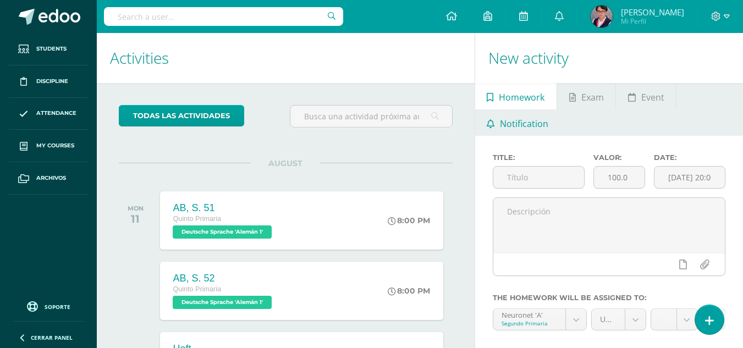
click at [539, 120] on span "Notification" at bounding box center [524, 124] width 48 height 26
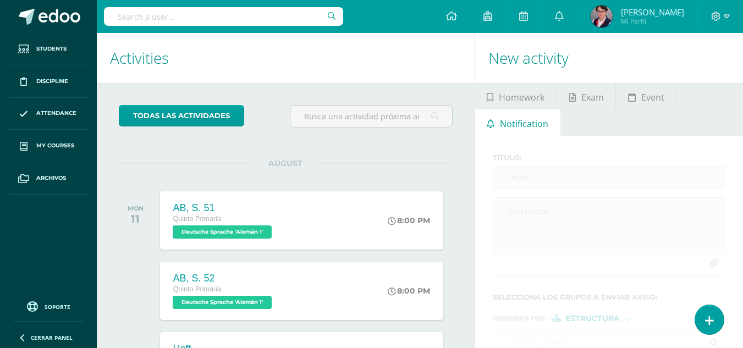
scroll to position [105, 0]
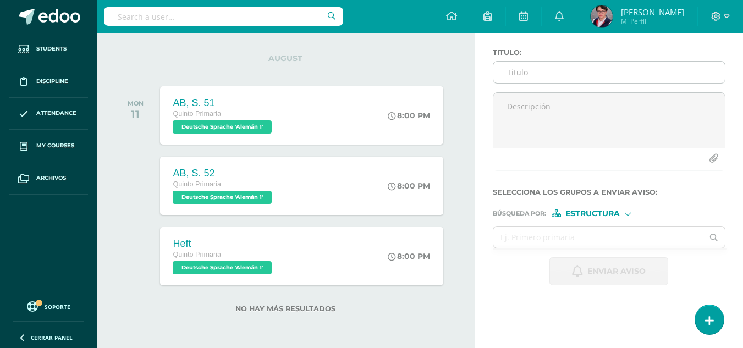
click at [604, 78] on input "Titulo :" at bounding box center [609, 72] width 232 height 21
paste input "Actividades [PERSON_NAME] y Geschichte – Semana del [DATE][PERSON_NAME]"
type input "Actividades [PERSON_NAME] y Geschichte – Semana del [DATE][PERSON_NAME]"
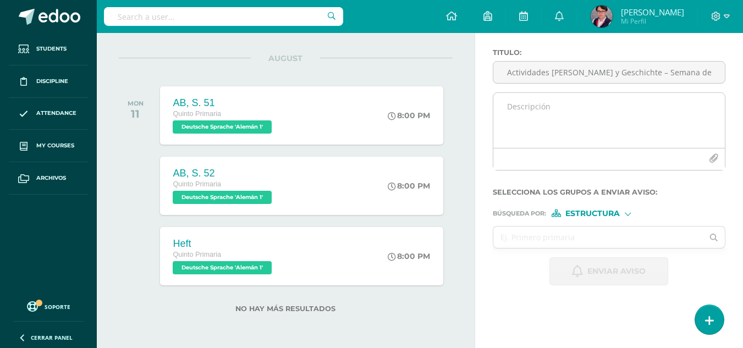
click at [531, 101] on textarea at bounding box center [609, 120] width 232 height 55
paste textarea "Estimados padres de familia: [DATE] iniciamos el cuarto bimestre, en el cual re…"
type textarea "Estimados padres de familia: [DATE] iniciamos el cuarto bimestre, en el cual re…"
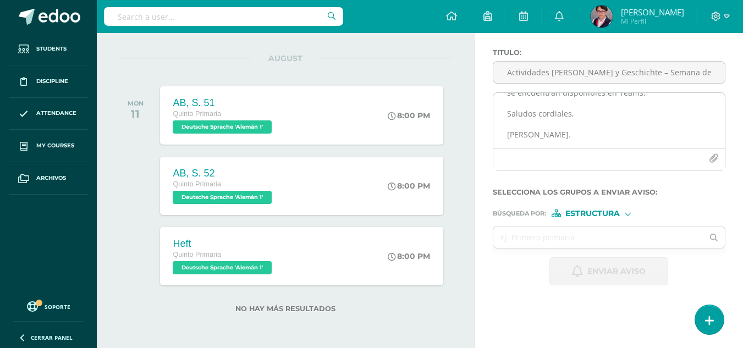
click at [711, 157] on icon "button" at bounding box center [713, 158] width 9 height 9
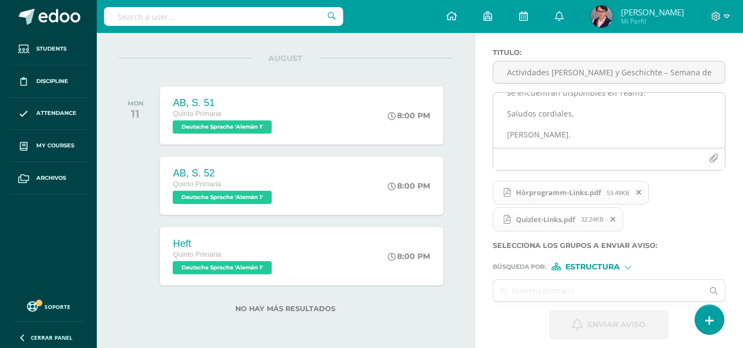
scroll to position [160, 0]
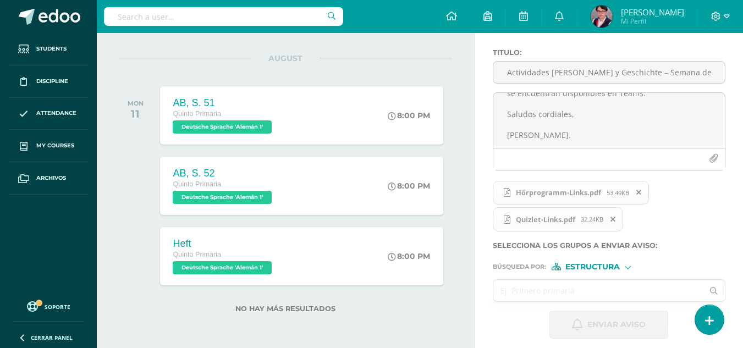
click at [576, 287] on input "text" at bounding box center [598, 290] width 210 height 21
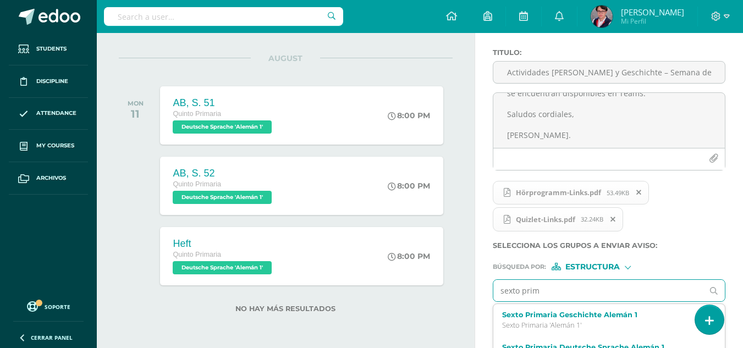
type input "sexto prima"
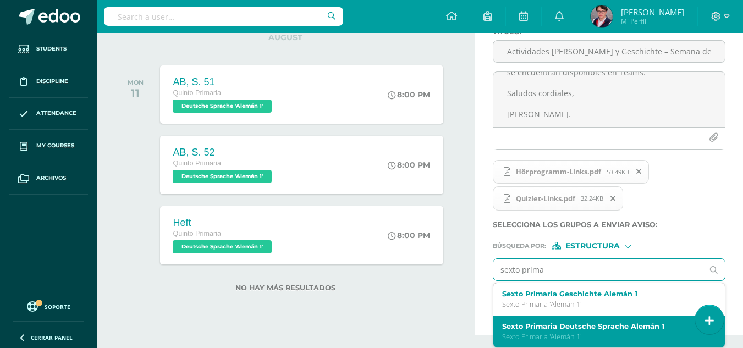
click at [573, 323] on label "Sexto Primaria Deutsche Sprache Alemán 1" at bounding box center [605, 326] width 206 height 8
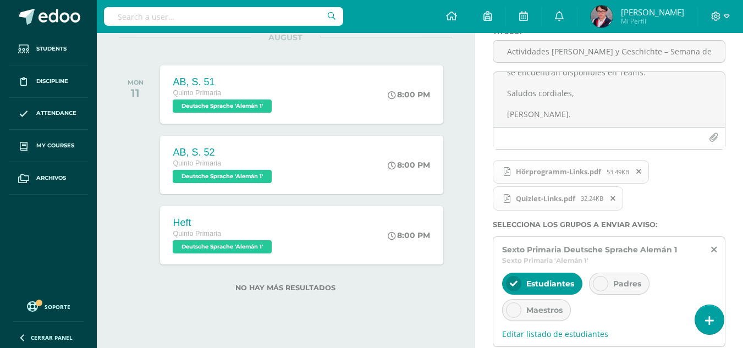
click at [598, 286] on icon at bounding box center [601, 284] width 8 height 8
click at [540, 303] on div "Maestros" at bounding box center [536, 310] width 69 height 22
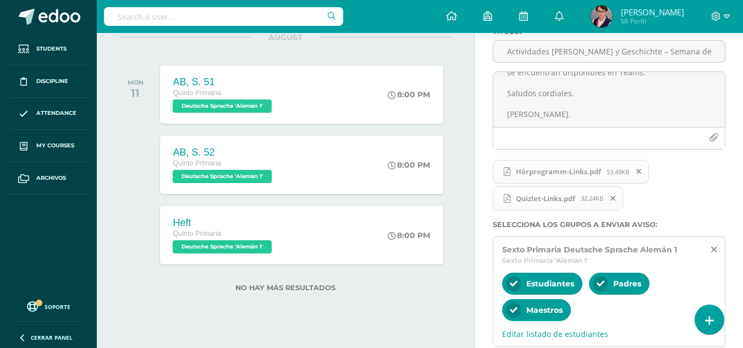
scroll to position [227, 0]
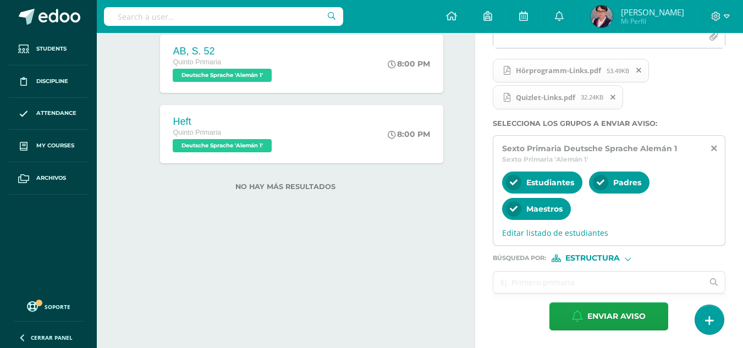
click at [582, 277] on input "text" at bounding box center [598, 282] width 210 height 21
click at [608, 249] on div "Búsqueda por : Estructura Estructura Persona" at bounding box center [609, 254] width 233 height 17
click at [604, 254] on div "Búsqueda por : Estructura Estructura Persona" at bounding box center [609, 254] width 233 height 17
click at [603, 261] on span "Estructura" at bounding box center [593, 258] width 54 height 6
click at [593, 284] on span "Persona" at bounding box center [598, 287] width 40 height 6
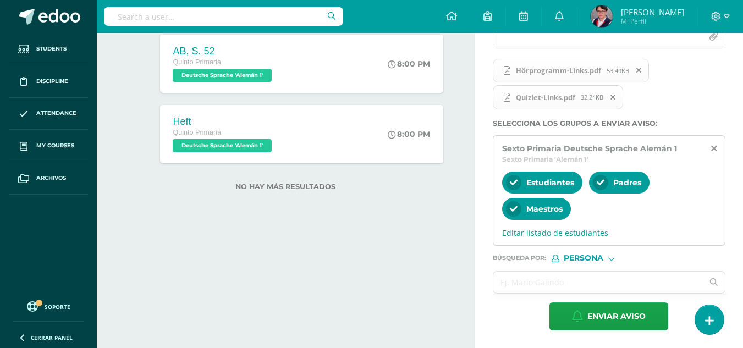
click at [573, 281] on input "text" at bounding box center [598, 282] width 210 height 21
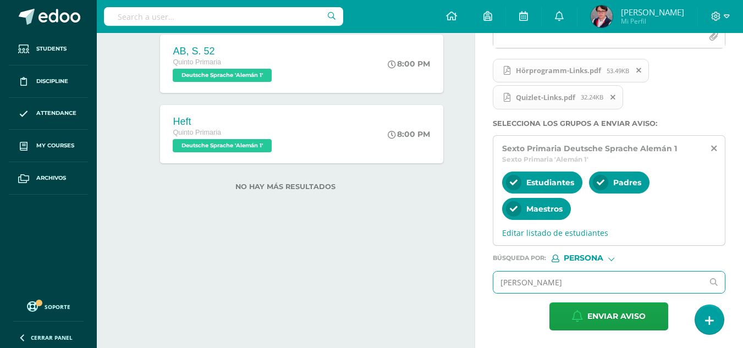
type input "[PERSON_NAME]"
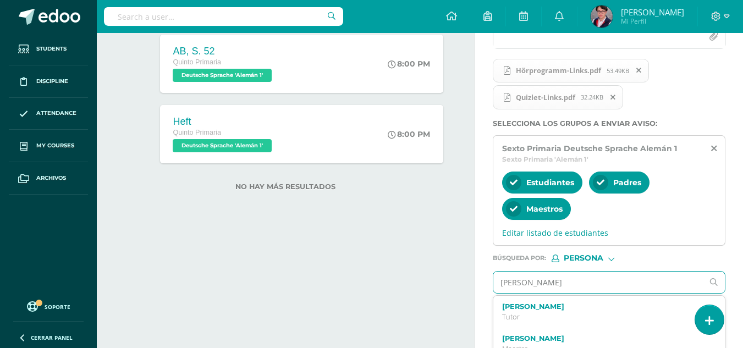
scroll to position [273, 0]
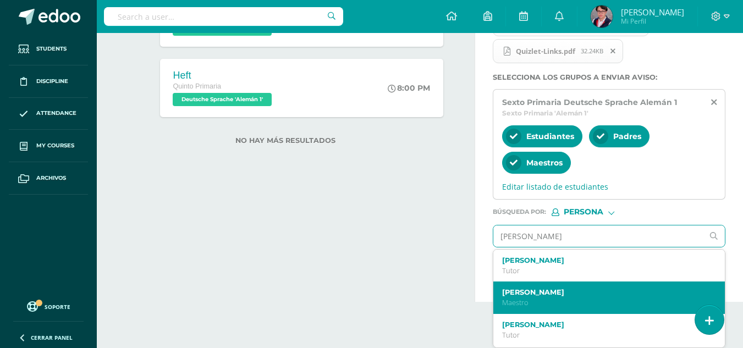
click at [583, 297] on label "[PERSON_NAME]" at bounding box center [605, 292] width 206 height 8
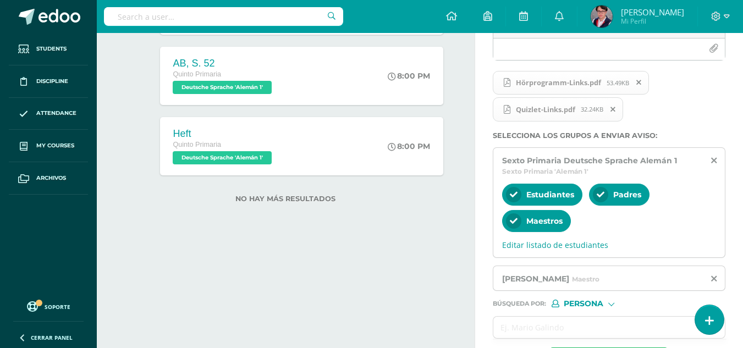
scroll to position [260, 0]
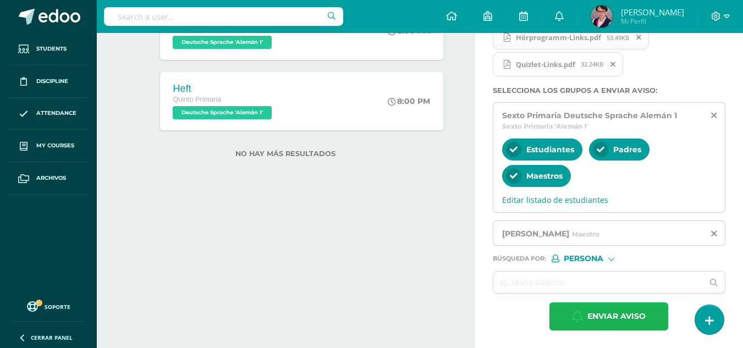
click at [601, 319] on span "Enviar aviso" at bounding box center [617, 316] width 58 height 27
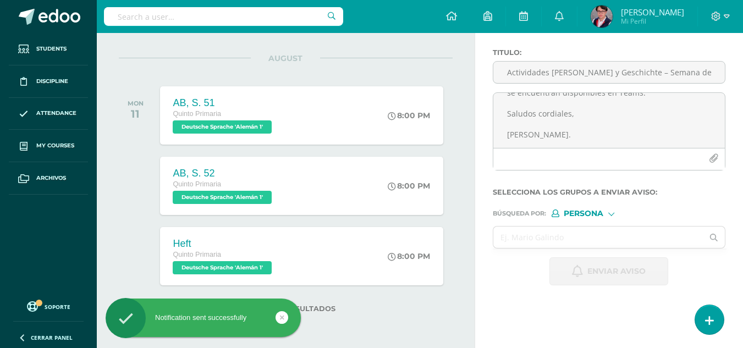
scroll to position [105, 0]
